Goal: Navigation & Orientation: Find specific page/section

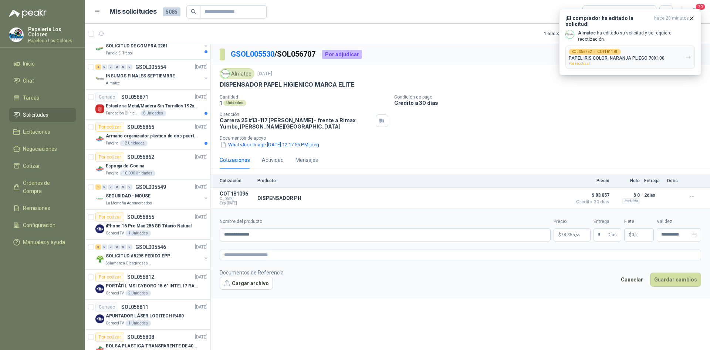
scroll to position [455, 0]
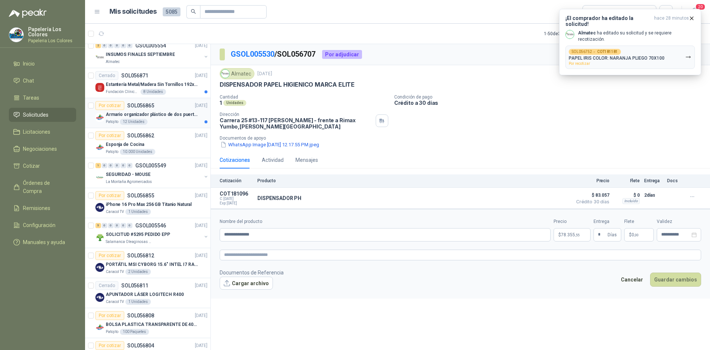
click at [169, 104] on div "Por cotizar SOL056865 [DATE]" at bounding box center [151, 105] width 112 height 9
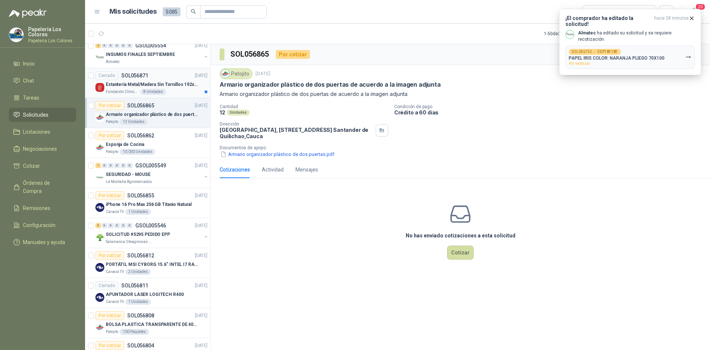
click at [166, 75] on div "Cerrado SOL056871 [DATE]" at bounding box center [151, 75] width 112 height 9
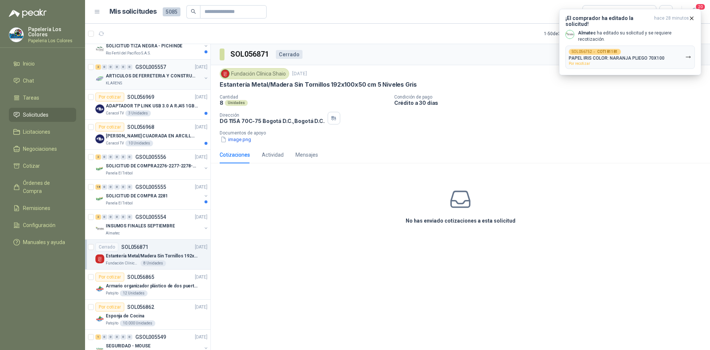
scroll to position [307, 0]
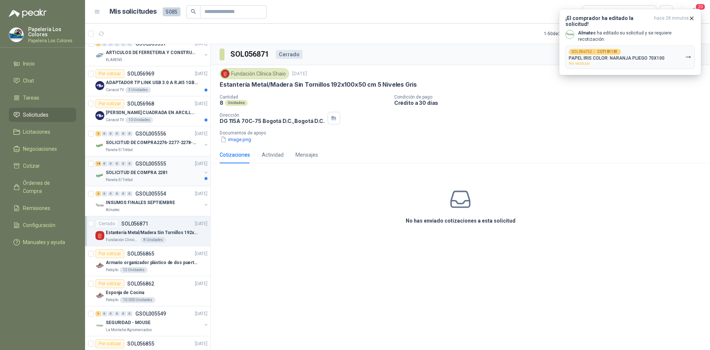
click at [177, 167] on div "18 0 0 0 0 0 GSOL005555 [DATE]" at bounding box center [152, 163] width 114 height 9
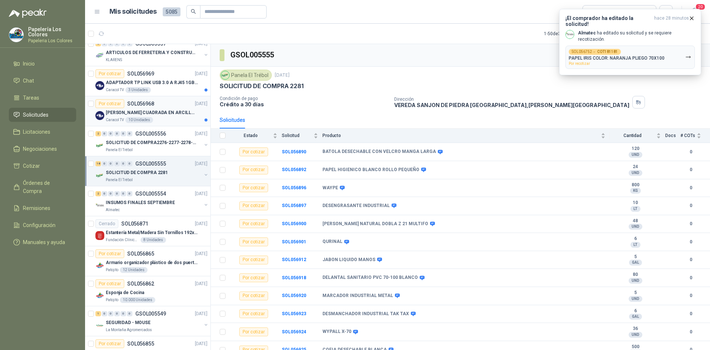
click at [168, 101] on div "Por cotizar SOL056968 [DATE]" at bounding box center [151, 103] width 112 height 9
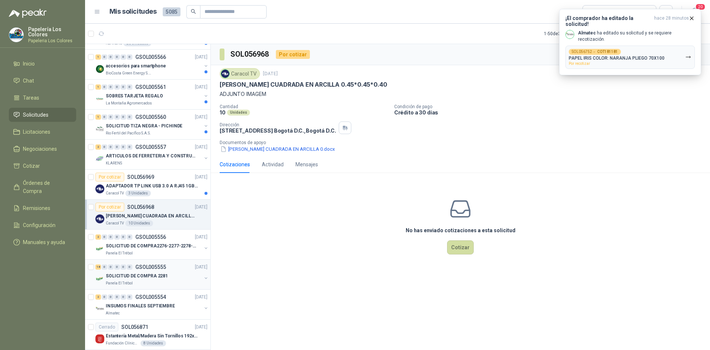
scroll to position [196, 0]
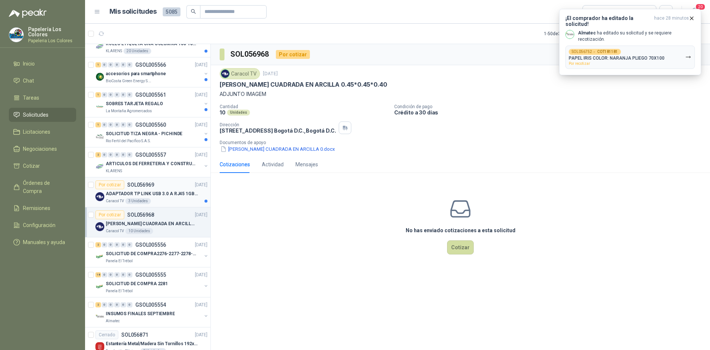
click at [168, 181] on div "Por cotizar SOL056969 [DATE]" at bounding box center [151, 184] width 112 height 9
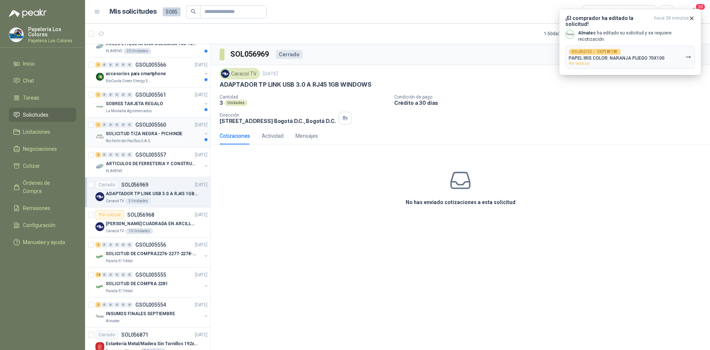
click at [176, 122] on div "1 0 0 0 0 0 GSOL005560 [DATE]" at bounding box center [152, 124] width 114 height 9
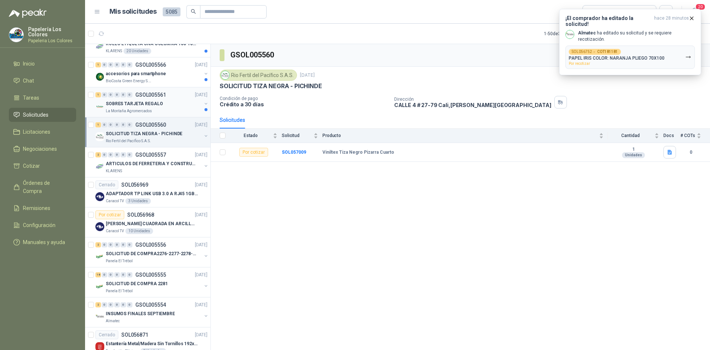
click at [174, 97] on div "1 0 0 0 0 0 GSOL005561 [DATE]" at bounding box center [152, 94] width 114 height 9
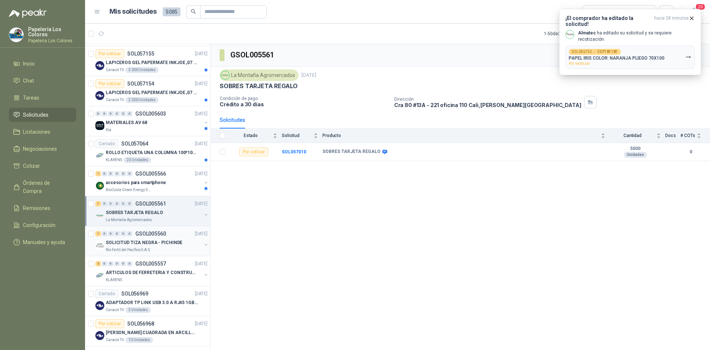
scroll to position [85, 0]
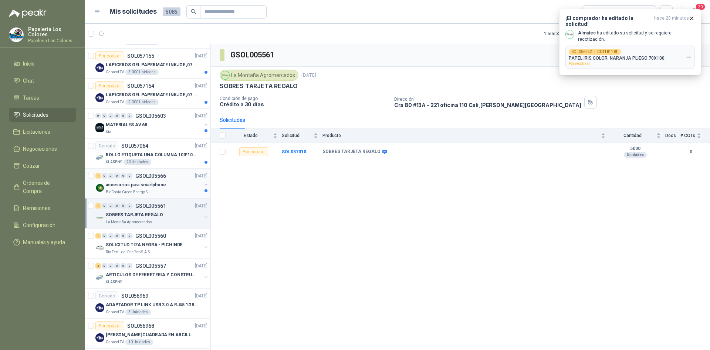
click at [179, 183] on div "accesorios para smartphone" at bounding box center [154, 184] width 96 height 9
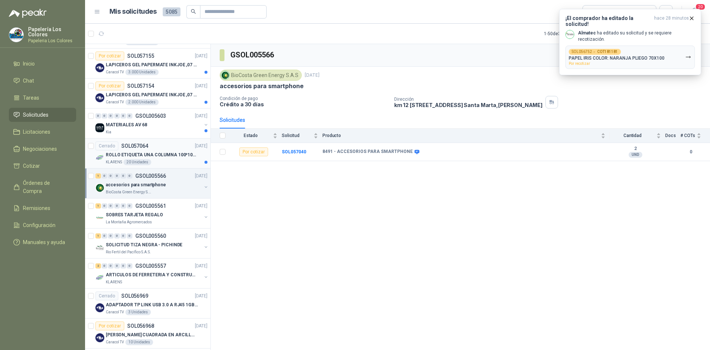
click at [170, 144] on div "Cerrado SOL057064 [DATE]" at bounding box center [151, 145] width 112 height 9
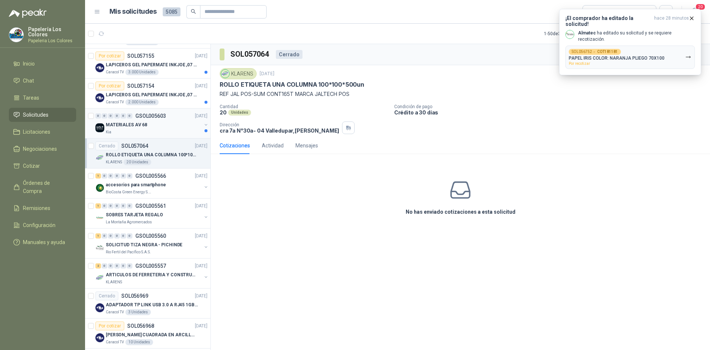
click at [178, 118] on div "0 0 0 0 0 0 GSOL005603 [DATE]" at bounding box center [152, 115] width 114 height 9
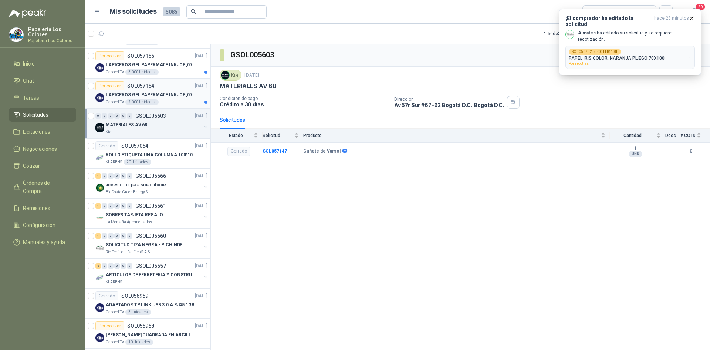
click at [177, 87] on div "Por cotizar SOL057154 [DATE]" at bounding box center [151, 85] width 112 height 9
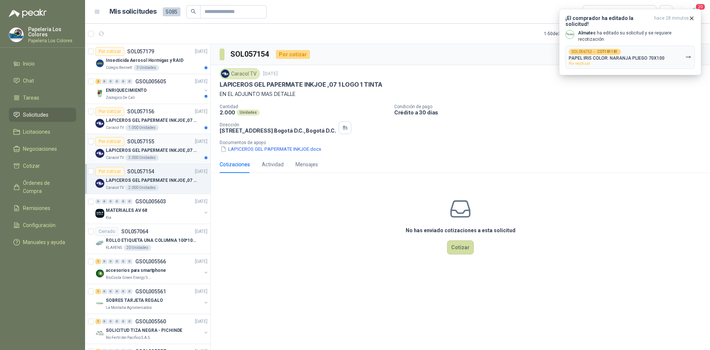
click at [172, 136] on article "Por cotizar SOL057155 [DATE] LAPICEROS GEL PAPERMATE INKJOE ,07 1 LOGO 1 TINTA …" at bounding box center [147, 149] width 125 height 30
click at [170, 104] on article "Por cotizar SOL057156 [DATE] LAPICEROS GEL PAPERMATE INKJOE ,07 1 LOGO 1 TINTA …" at bounding box center [147, 119] width 125 height 30
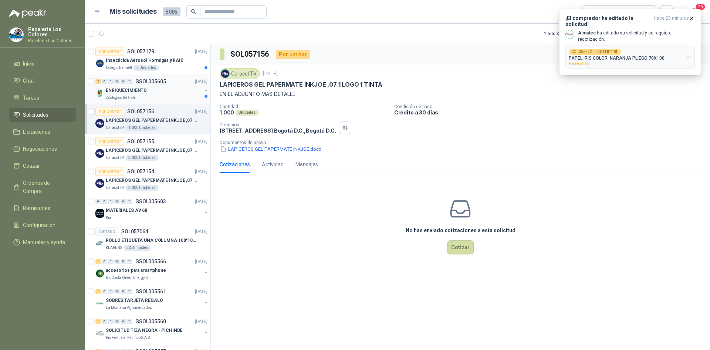
click at [169, 92] on div "ENRIQUECIMIENTO" at bounding box center [154, 90] width 96 height 9
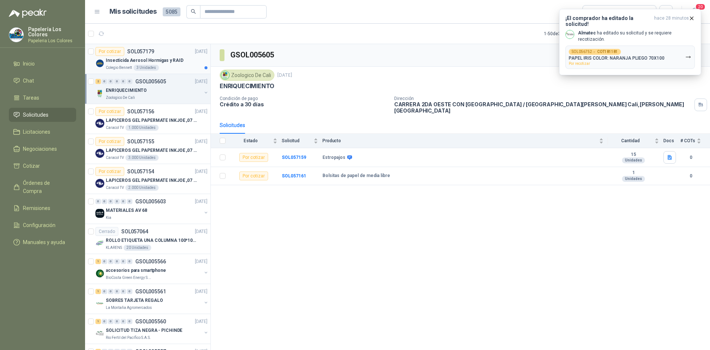
click at [181, 61] on div "Insecticida Aerosol Hormigas y RAID" at bounding box center [157, 60] width 102 height 9
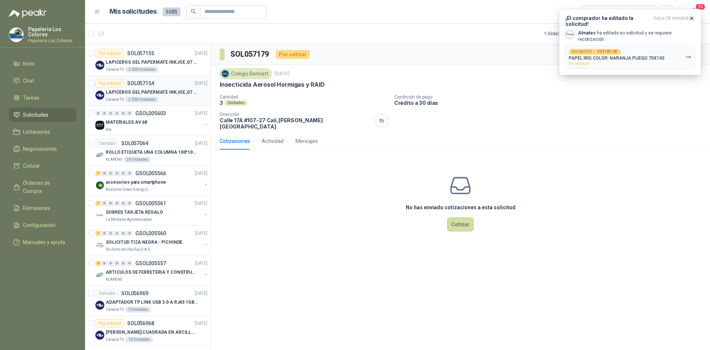
scroll to position [111, 0]
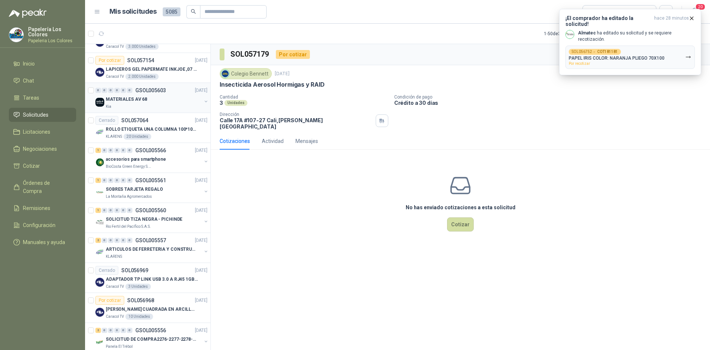
click at [174, 94] on div "0 0 0 0 0 0 GSOL005603 [DATE]" at bounding box center [152, 90] width 114 height 9
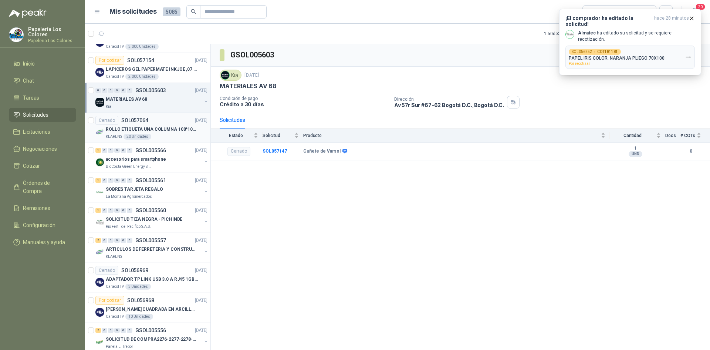
click at [172, 121] on div "Cerrado SOL057064 [DATE]" at bounding box center [151, 120] width 112 height 9
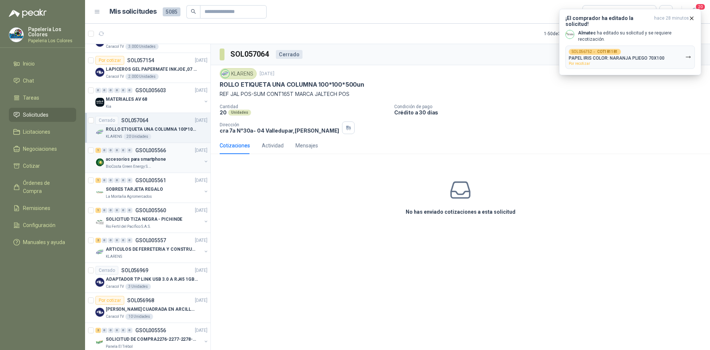
click at [177, 151] on div "1 0 0 0 0 0 GSOL005566 [DATE]" at bounding box center [152, 150] width 114 height 9
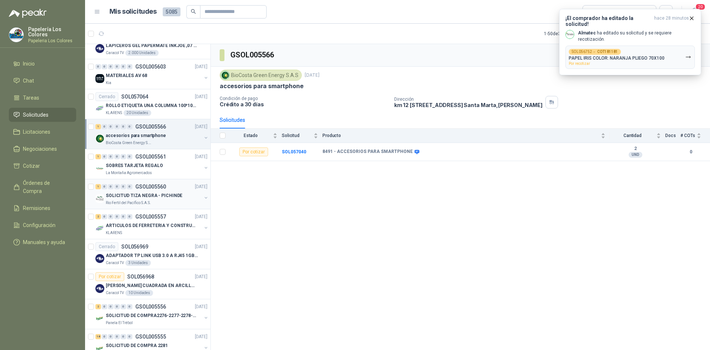
scroll to position [148, 0]
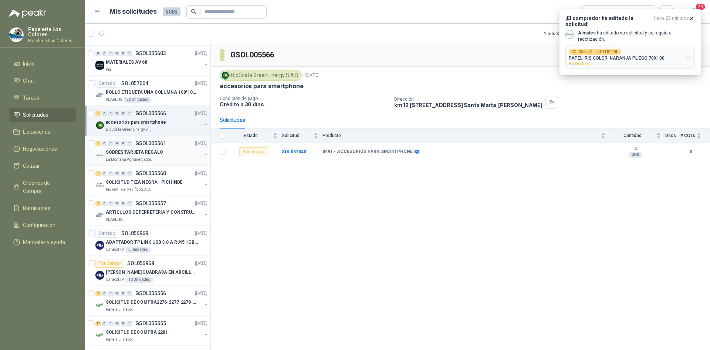
click at [175, 157] on div "La Montaña Agromercados" at bounding box center [154, 160] width 96 height 6
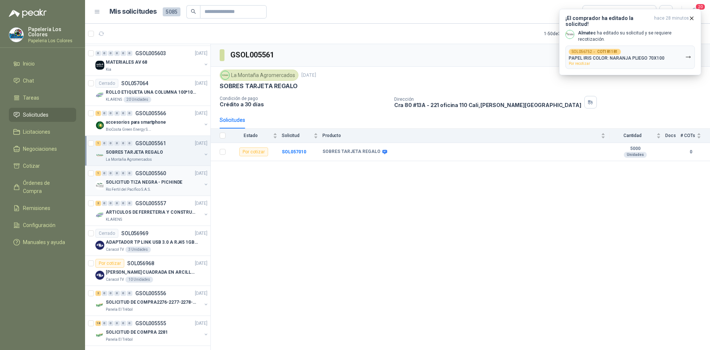
click at [176, 171] on div "1 0 0 0 0 0 GSOL005560 [DATE]" at bounding box center [152, 173] width 114 height 9
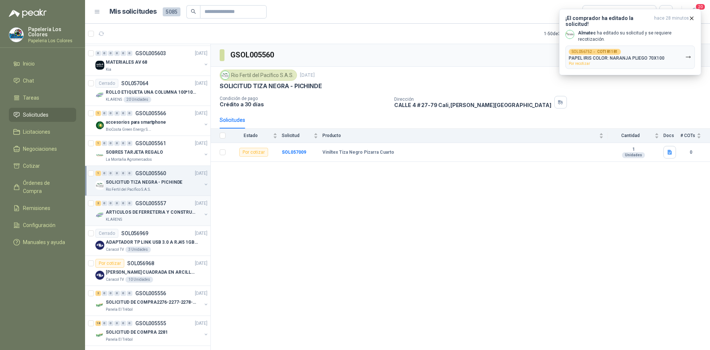
click at [179, 203] on div "2 0 0 0 0 0 GSOL005557 [DATE]" at bounding box center [152, 203] width 114 height 9
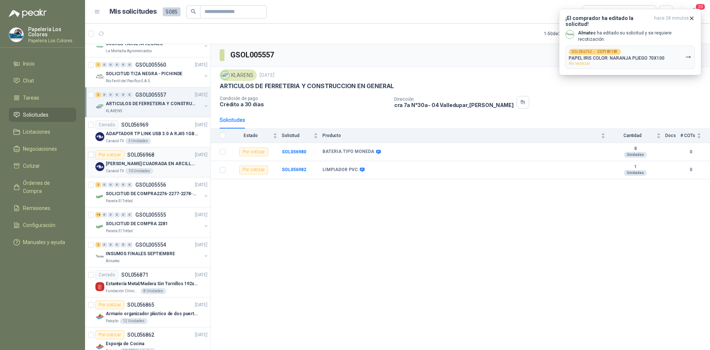
scroll to position [259, 0]
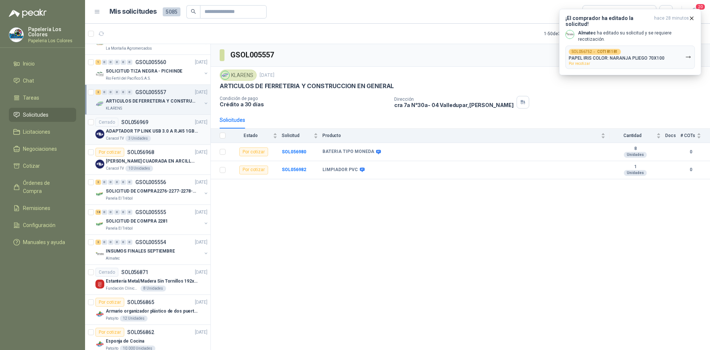
click at [168, 117] on article "Cerrado SOL056969 [DATE] ADAPTADOR TP LINK USB 3.0 A RJ45 1GB WINDOWS Caracol T…" at bounding box center [147, 130] width 125 height 30
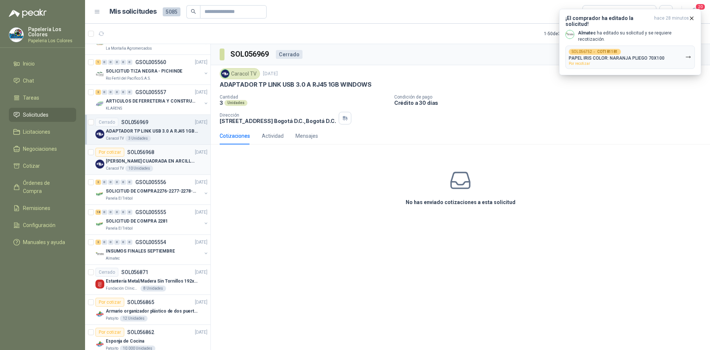
click at [171, 153] on div "Por cotizar SOL056968 [DATE]" at bounding box center [151, 152] width 112 height 9
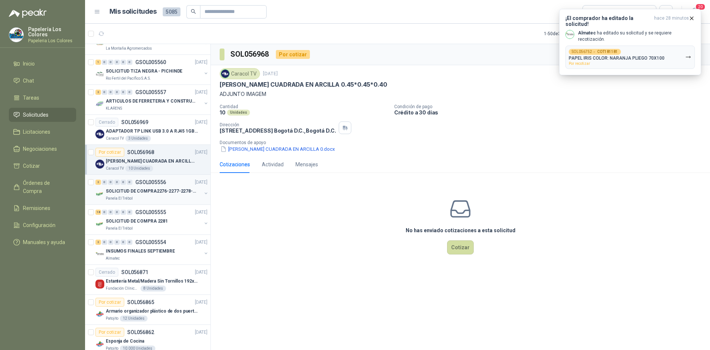
click at [176, 183] on div "2 0 0 0 0 0 GSOL005556 [DATE]" at bounding box center [152, 182] width 114 height 9
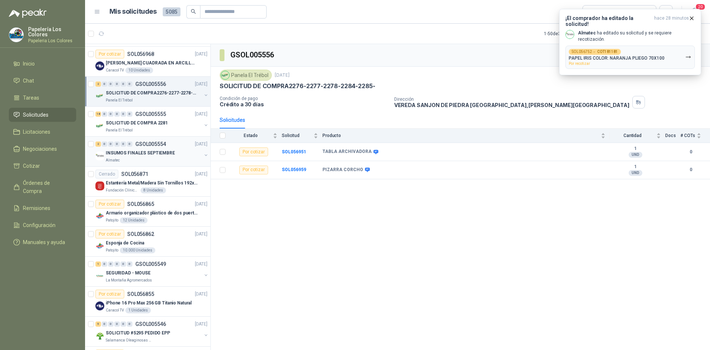
scroll to position [370, 0]
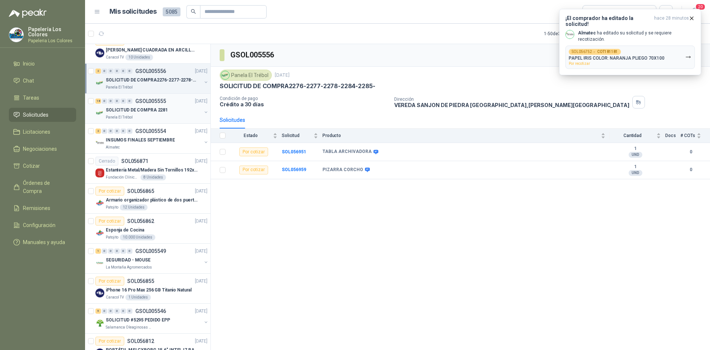
click at [172, 110] on div "SOLICITUD DE COMPRA 2281" at bounding box center [154, 109] width 96 height 9
